Goal: Use online tool/utility: Utilize a website feature to perform a specific function

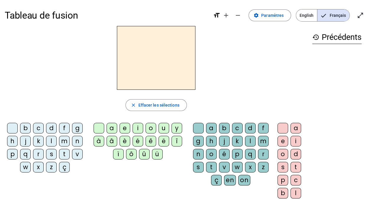
click at [50, 156] on div "s" at bounding box center [51, 154] width 11 height 11
click at [166, 128] on div "u" at bounding box center [163, 128] width 11 height 11
click at [25, 130] on div "b" at bounding box center [25, 128] width 11 height 11
click at [53, 139] on div "l" at bounding box center [51, 141] width 11 height 11
click at [49, 127] on div "d" at bounding box center [51, 128] width 11 height 11
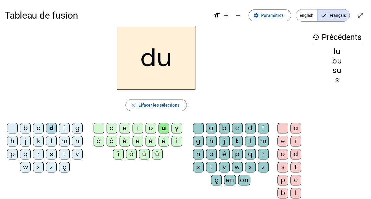
click at [63, 154] on div "t" at bounding box center [64, 154] width 11 height 11
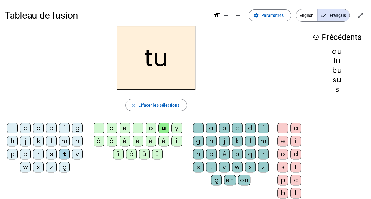
click at [113, 129] on div "a" at bounding box center [111, 128] width 11 height 11
click at [48, 153] on div "s" at bounding box center [51, 154] width 11 height 11
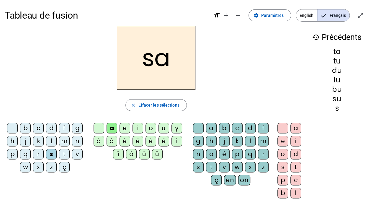
click at [63, 140] on div "m" at bounding box center [64, 141] width 11 height 11
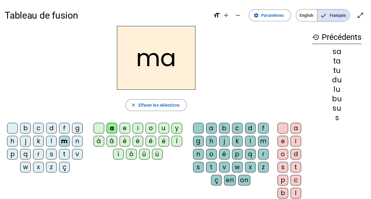
click at [52, 141] on div "l" at bounding box center [51, 141] width 11 height 11
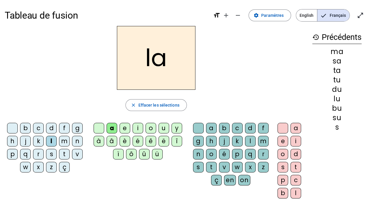
click at [125, 128] on div "e" at bounding box center [124, 128] width 11 height 11
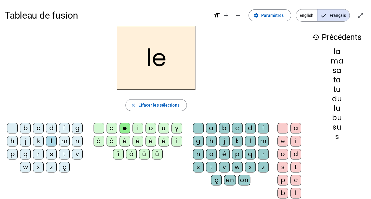
click at [52, 153] on div "s" at bounding box center [51, 154] width 11 height 11
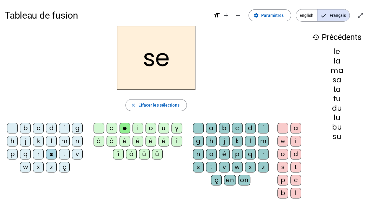
click at [134, 126] on div "i" at bounding box center [137, 128] width 11 height 11
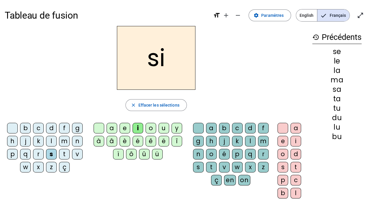
click at [78, 140] on div "n" at bounding box center [77, 141] width 11 height 11
click at [10, 153] on div "p" at bounding box center [12, 154] width 11 height 11
